Goal: Navigation & Orientation: Find specific page/section

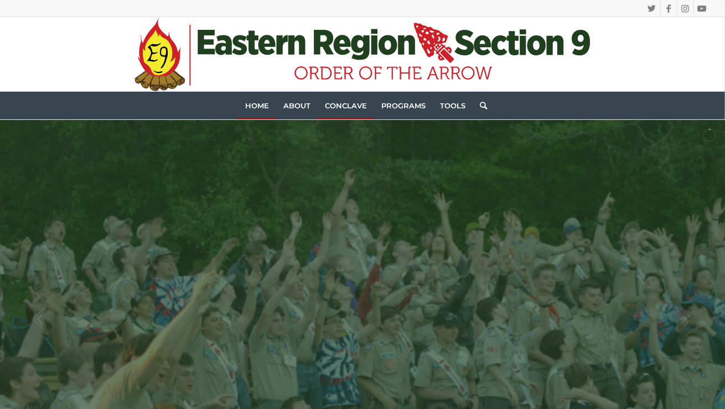
click at [345, 102] on span "Conclave" at bounding box center [346, 105] width 42 height 9
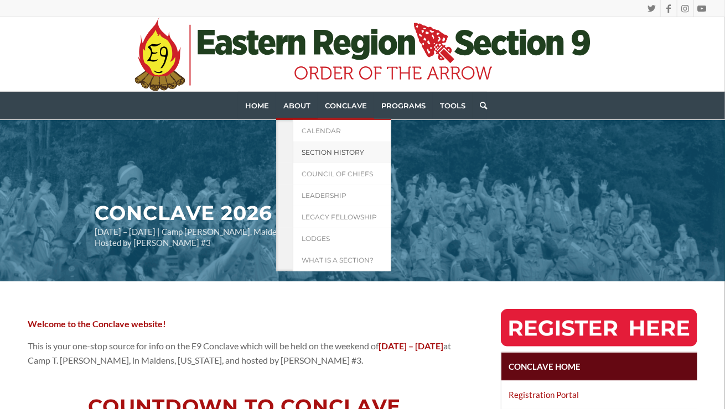
click at [329, 153] on span "Section History" at bounding box center [333, 152] width 63 height 8
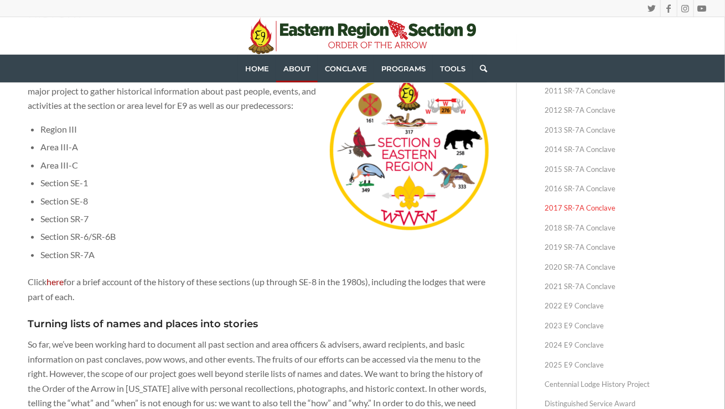
scroll to position [188, 0]
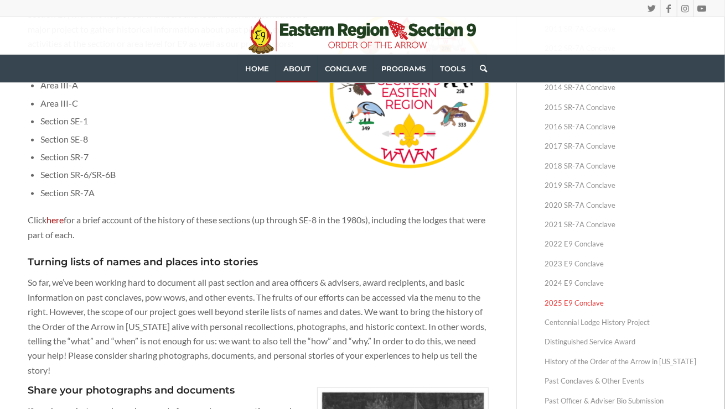
click at [591, 305] on link "2025 E9 Conclave" at bounding box center [620, 303] width 153 height 19
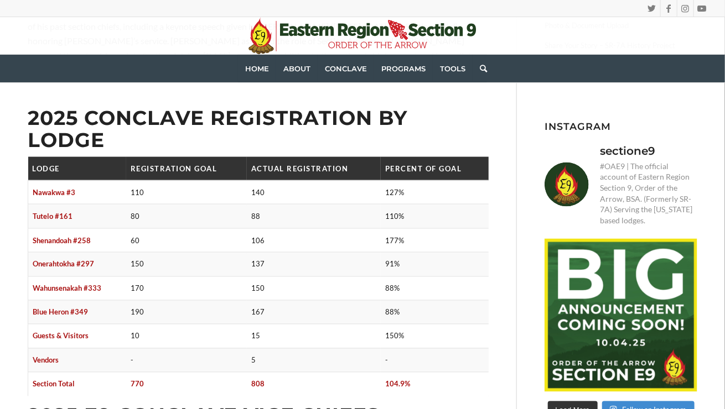
scroll to position [647, 0]
